Goal: Task Accomplishment & Management: Manage account settings

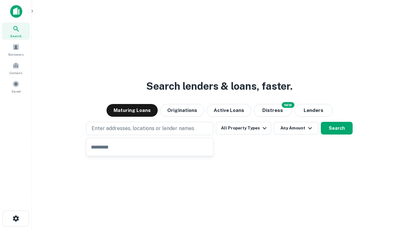
type input "**********"
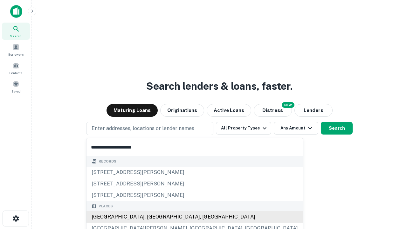
click at [152, 217] on div "Santa Monica, CA, USA" at bounding box center [194, 216] width 216 height 11
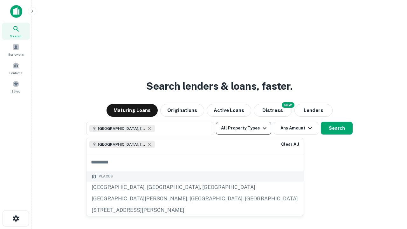
click at [243, 128] on button "All Property Types" at bounding box center [243, 128] width 55 height 13
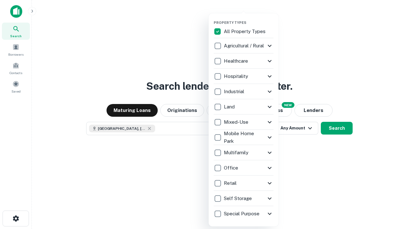
click at [249, 18] on button "button" at bounding box center [249, 18] width 70 height 0
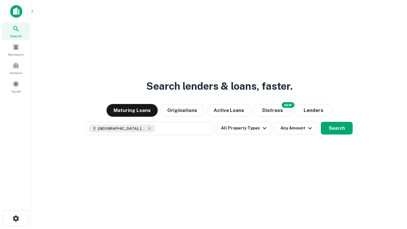
scroll to position [10, 0]
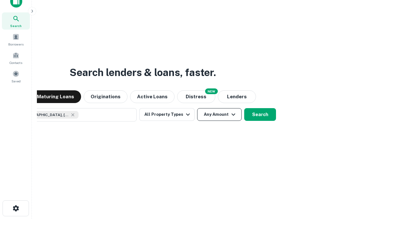
click at [197, 108] on button "Any Amount" at bounding box center [219, 114] width 44 height 13
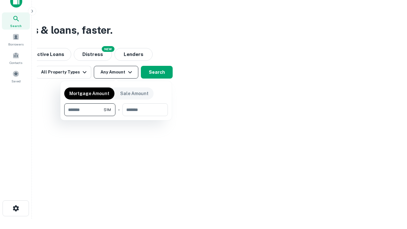
type input "*******"
click at [116, 116] on button "button" at bounding box center [116, 116] width 104 height 0
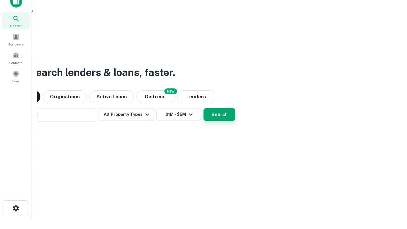
click at [203, 108] on button "Search" at bounding box center [219, 114] width 32 height 13
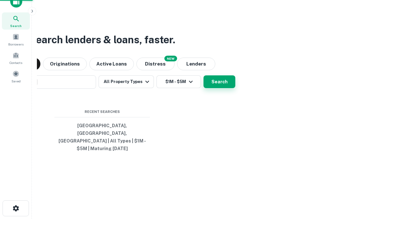
scroll to position [21, 180]
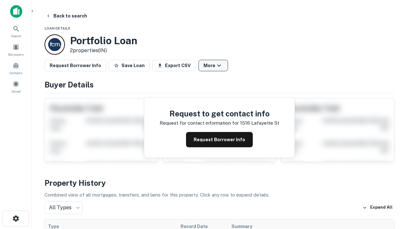
click at [213, 65] on button "More" at bounding box center [213, 65] width 30 height 11
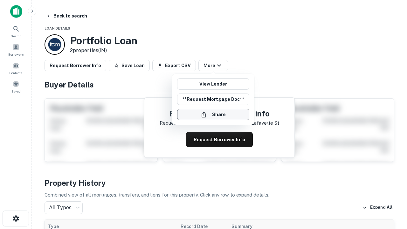
click at [213, 114] on button "Share" at bounding box center [213, 114] width 72 height 11
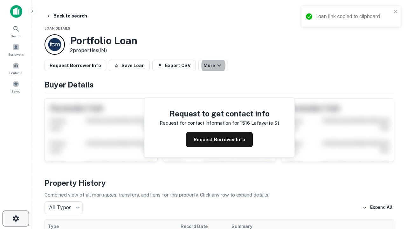
click at [16, 218] on icon "button" at bounding box center [16, 219] width 8 height 8
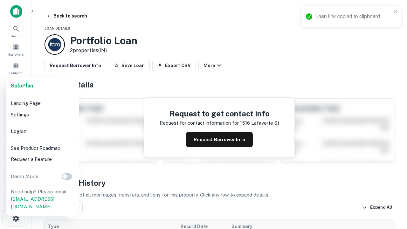
click at [42, 131] on li "Logout" at bounding box center [42, 131] width 68 height 11
